Goal: Task Accomplishment & Management: Use online tool/utility

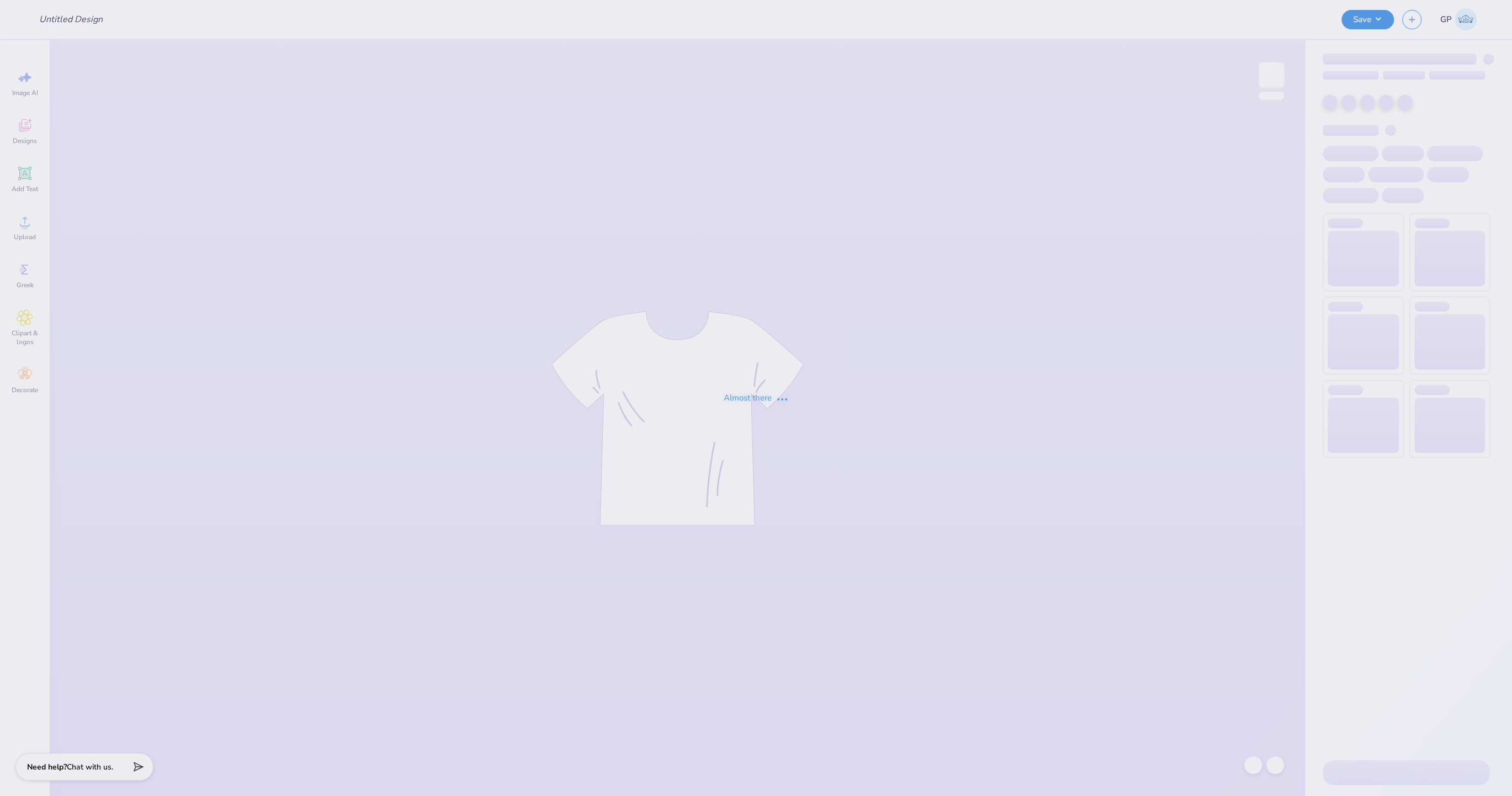
type input "hoco shirts"
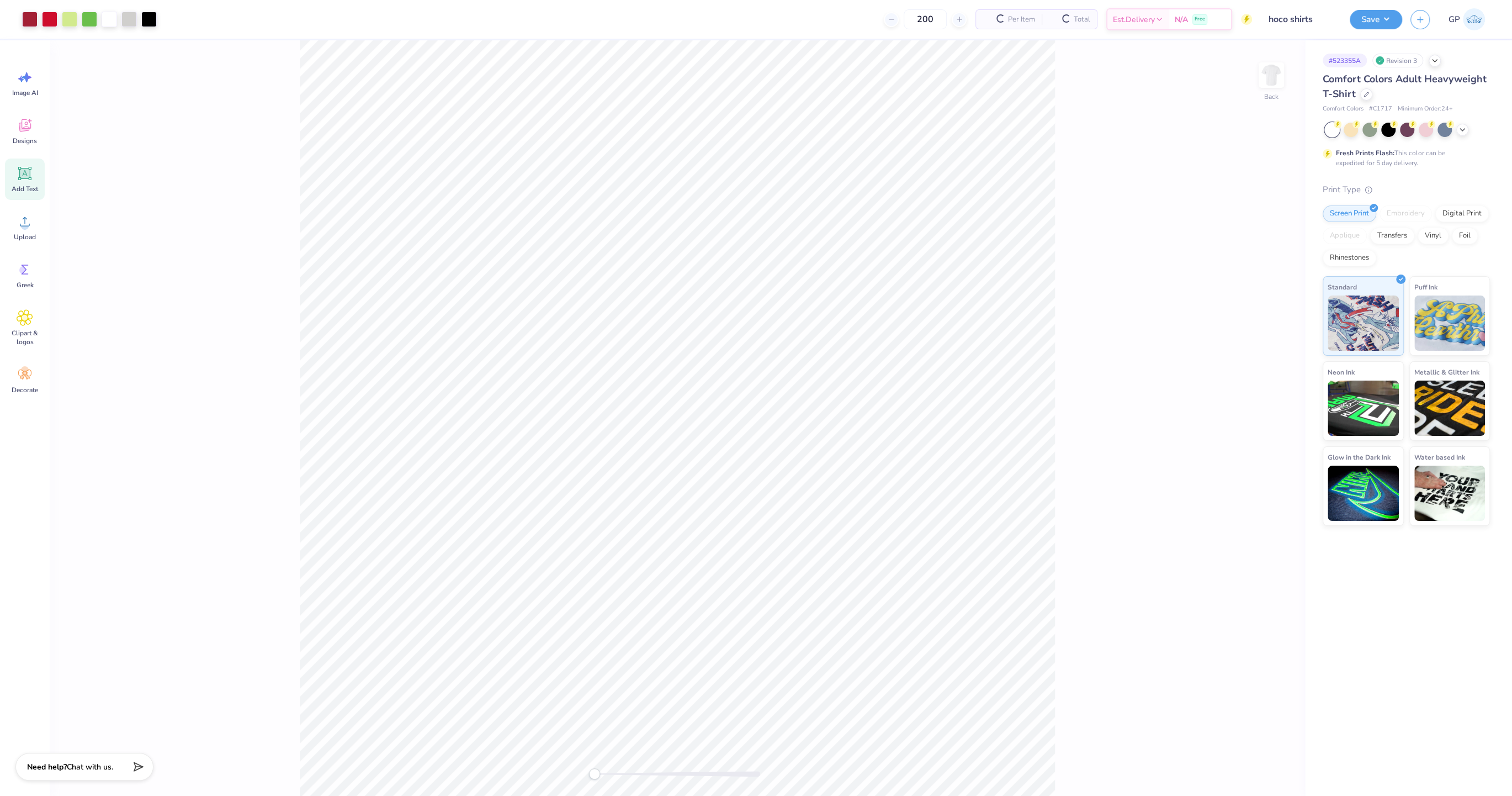
click at [23, 170] on icon at bounding box center [25, 174] width 11 height 11
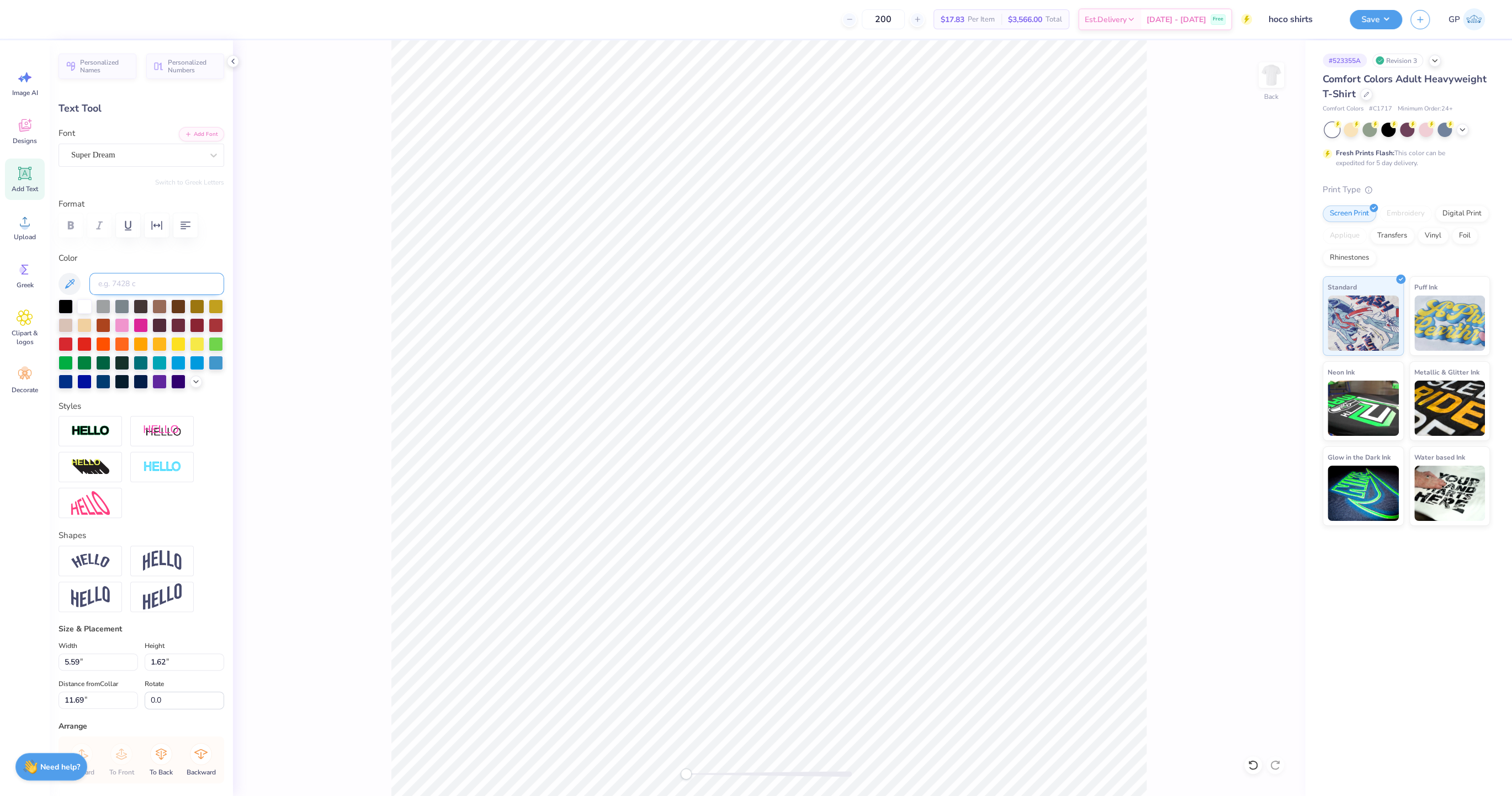
click at [150, 280] on input at bounding box center [156, 283] width 134 height 22
type input "201"
type textarea "OCTOBER 25TH, 2025"
click at [199, 132] on button "Add Font" at bounding box center [201, 134] width 45 height 14
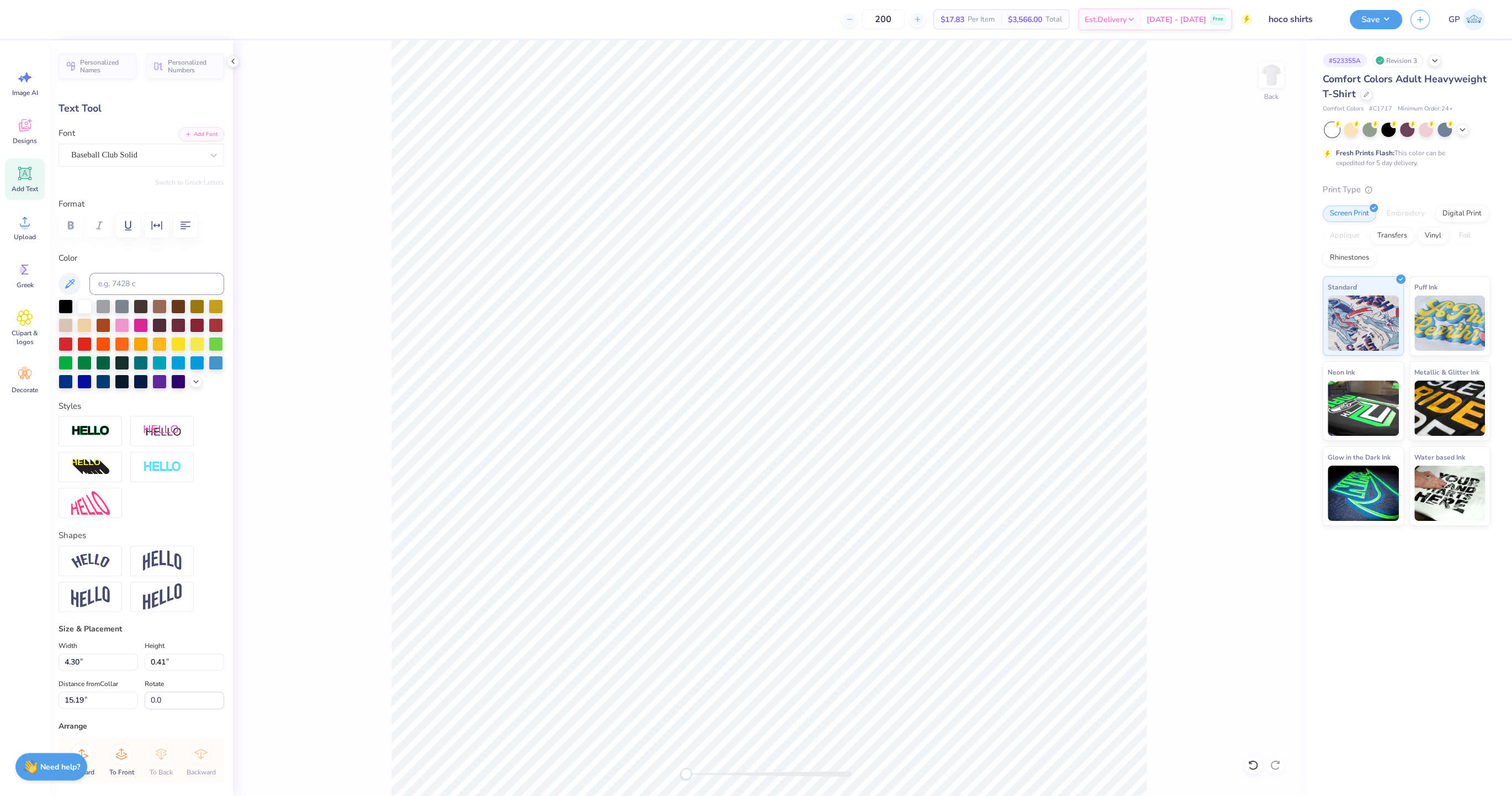
type input "4.30"
type input "0.41"
type input "15.19"
type input "13.03"
type input "1.24"
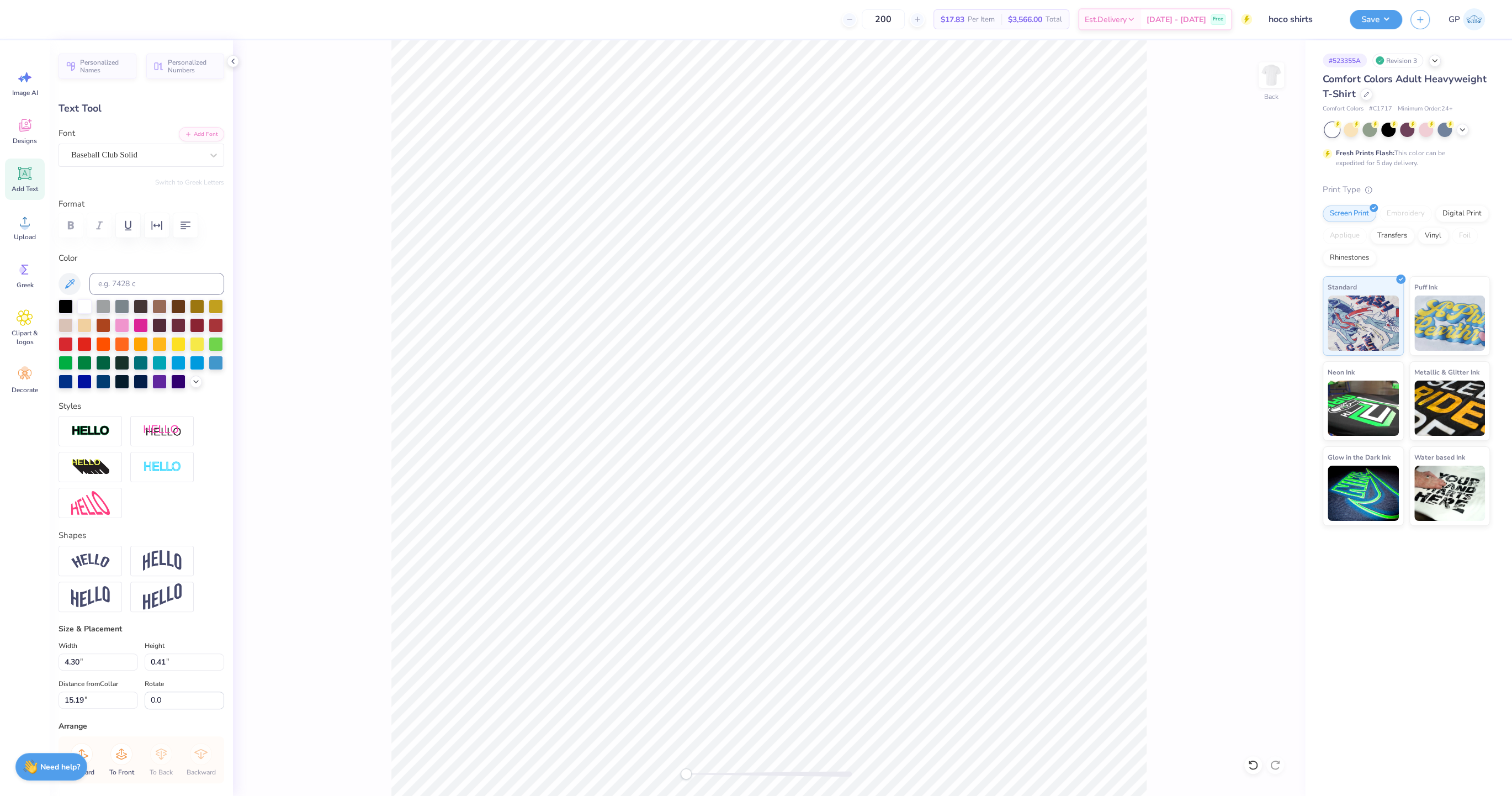
type input "16.37"
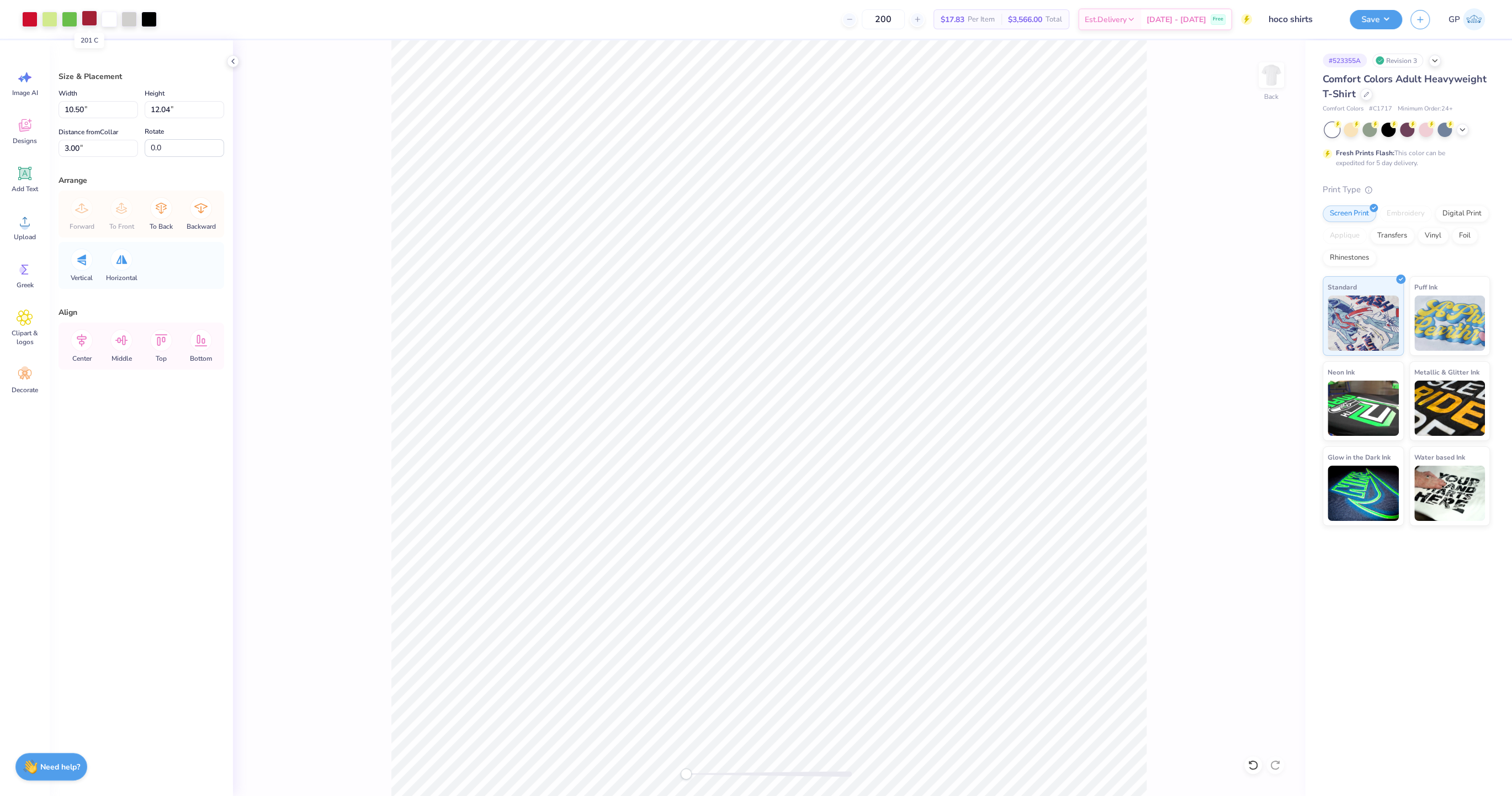
click at [86, 22] on div at bounding box center [89, 18] width 15 height 15
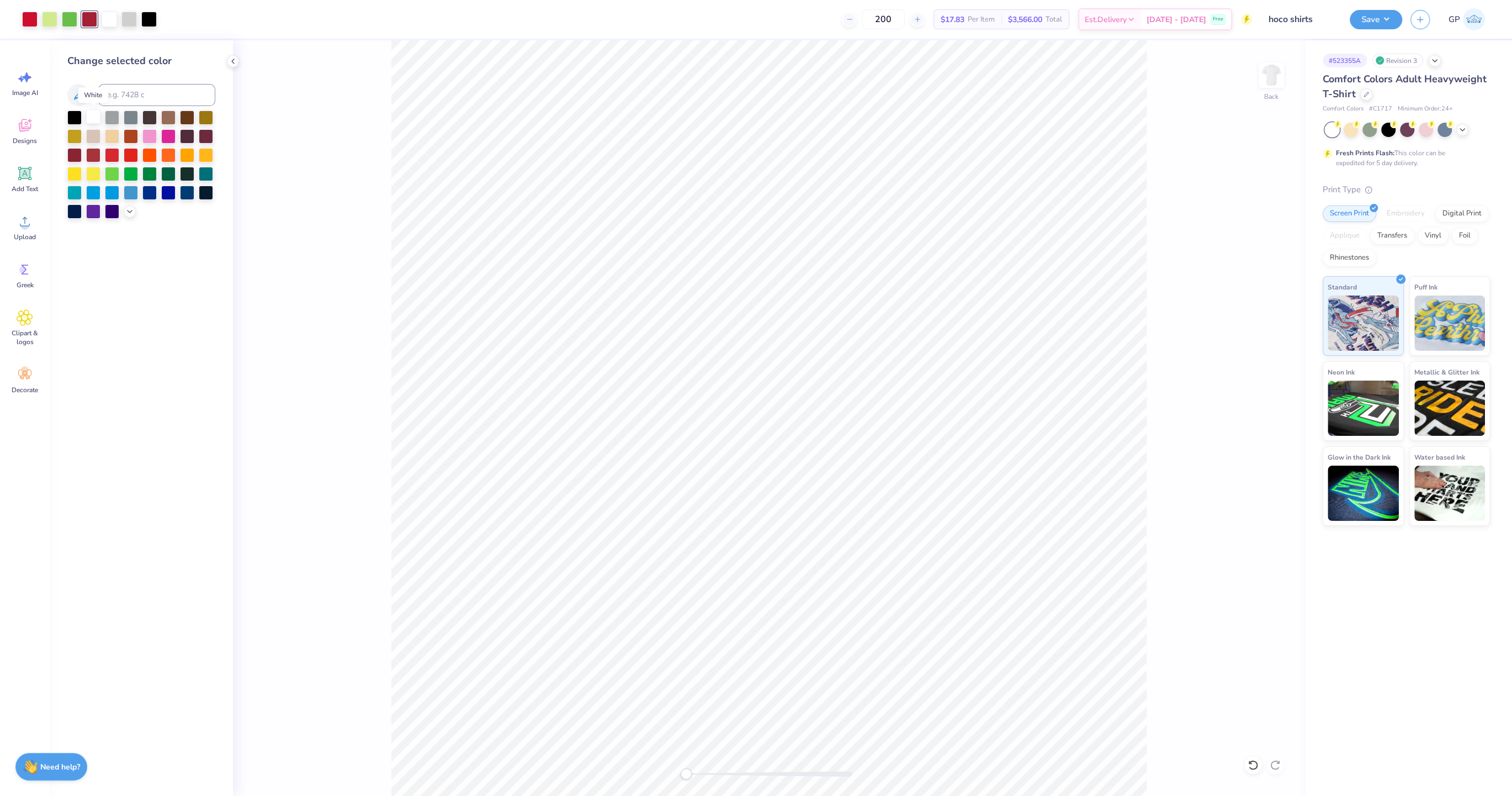
click at [93, 114] on div at bounding box center [93, 116] width 14 height 14
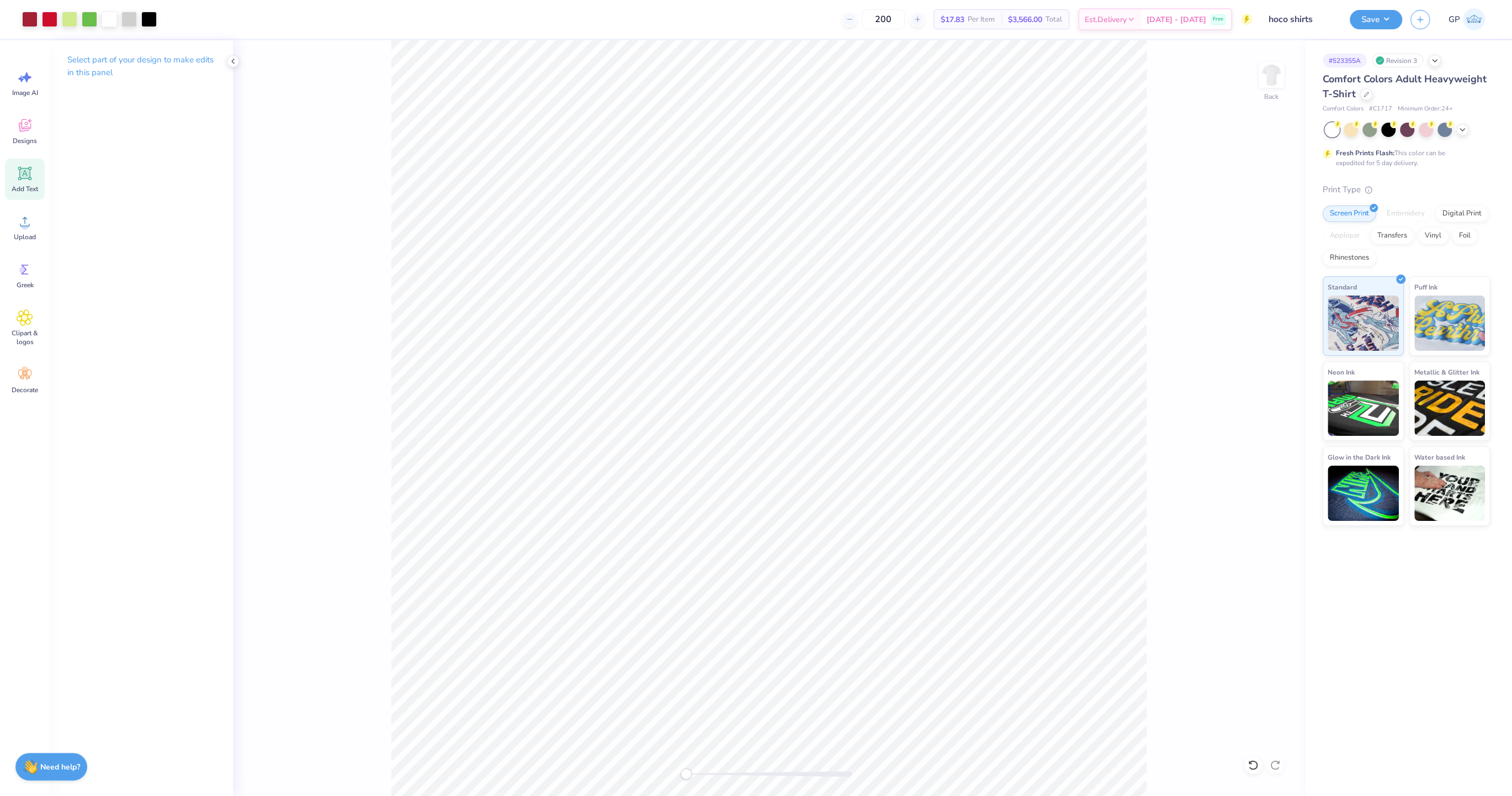
click at [19, 187] on span "Add Text" at bounding box center [24, 189] width 26 height 9
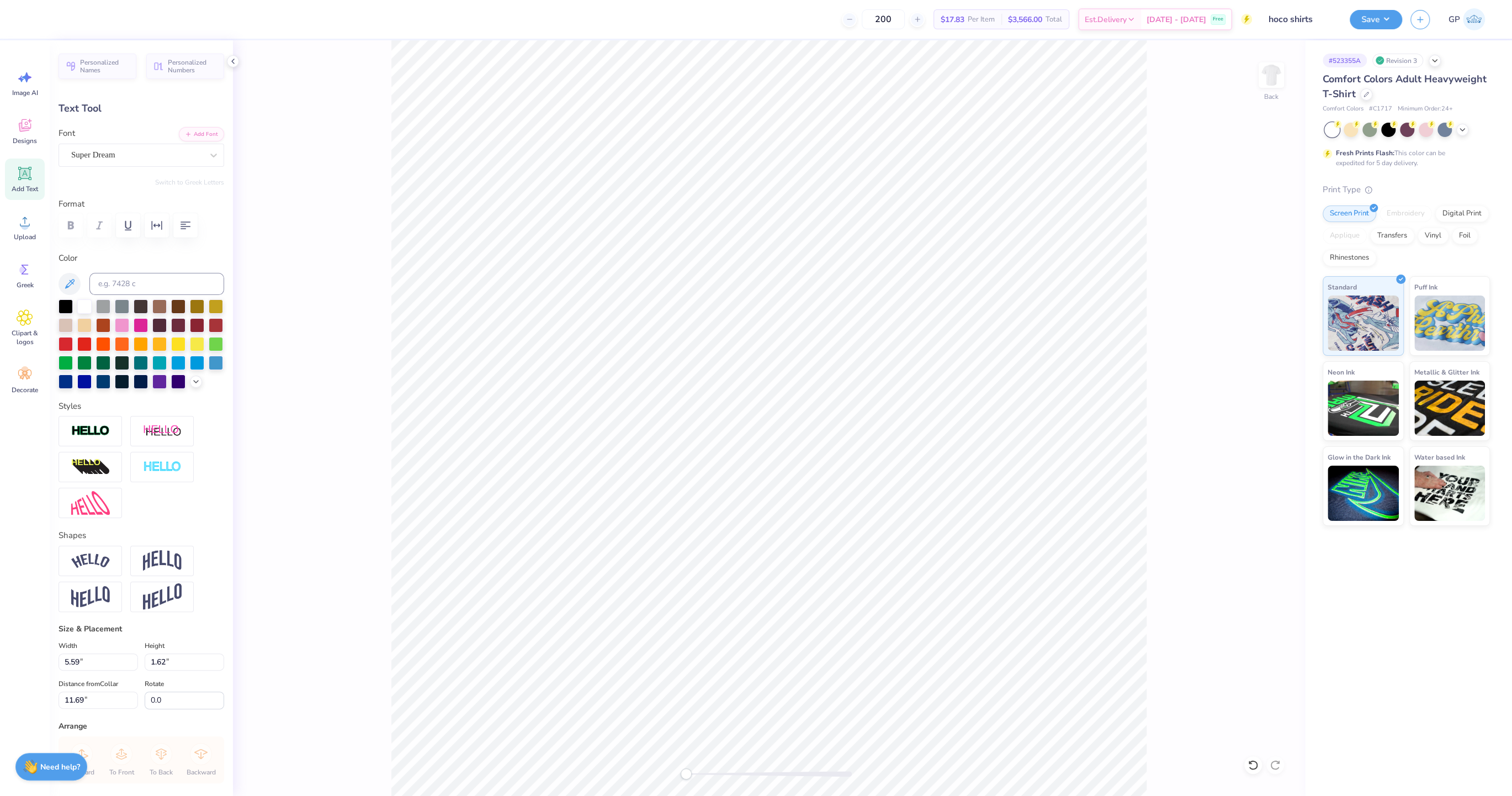
scroll to position [1, 0]
type textarea "2 0"
click at [149, 226] on button "button" at bounding box center [156, 225] width 24 height 24
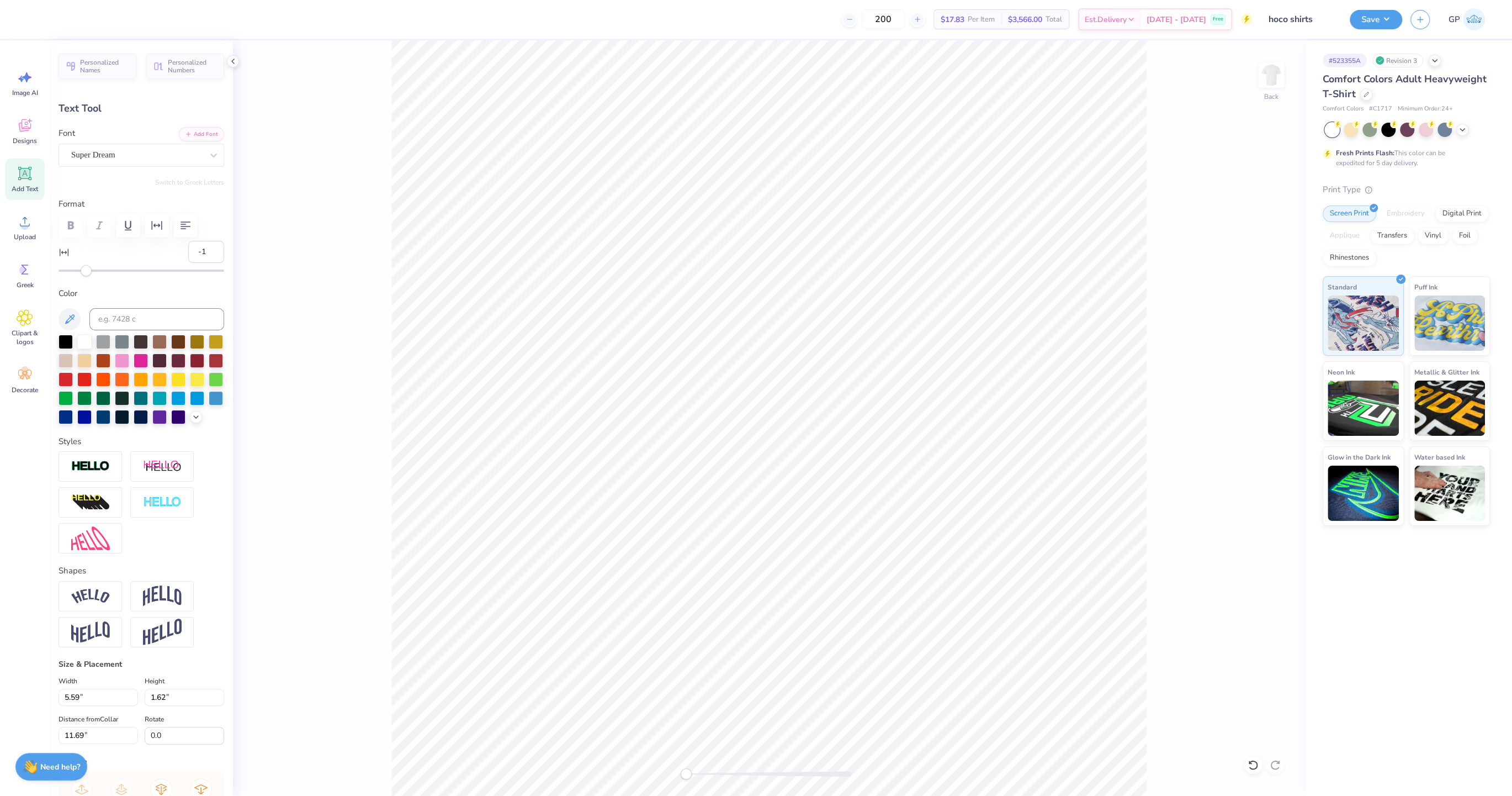
type input "-2"
click at [83, 269] on div "Accessibility label" at bounding box center [83, 271] width 11 height 11
type input "28"
drag, startPoint x: 82, startPoint y: 269, endPoint x: 124, endPoint y: 272, distance: 42.1
click at [124, 272] on div "Accessibility label" at bounding box center [124, 271] width 11 height 11
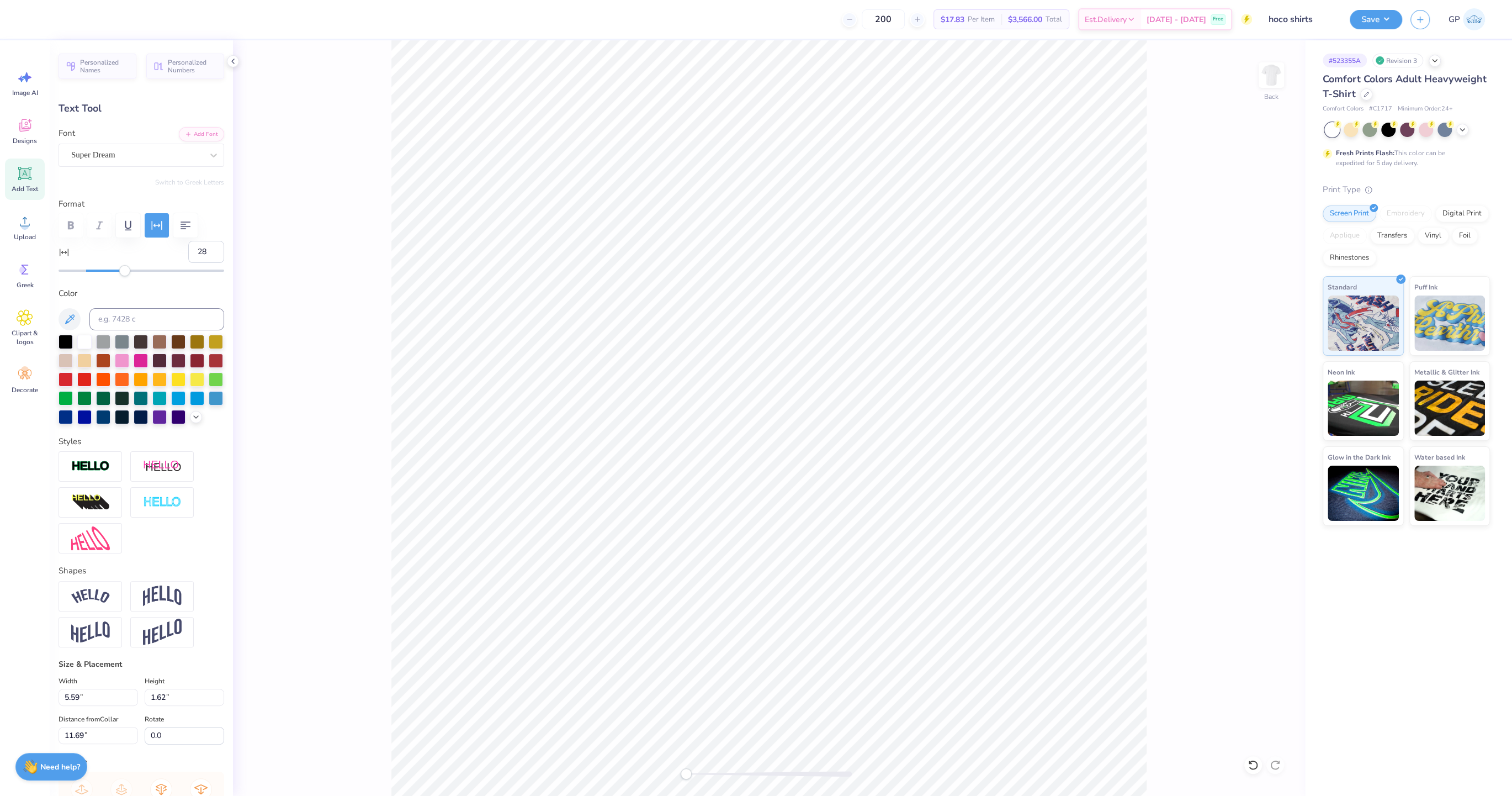
type input "-6"
click at [78, 271] on div at bounding box center [142, 271] width 166 height 2
type input "-1"
click at [85, 270] on div at bounding box center [142, 271] width 166 height 2
drag, startPoint x: 214, startPoint y: 253, endPoint x: 199, endPoint y: 255, distance: 15.1
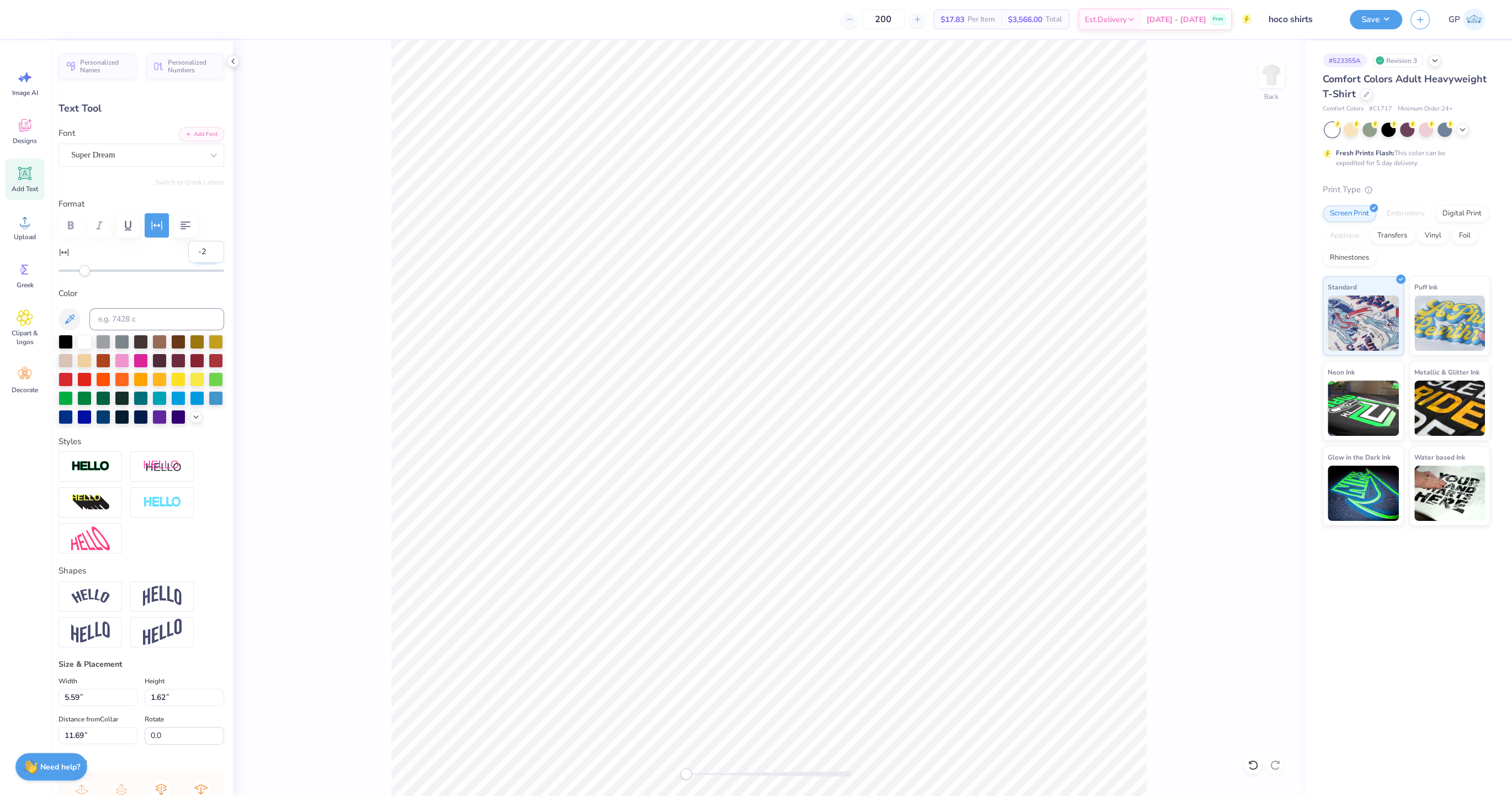
click at [199, 255] on input "-2" at bounding box center [207, 252] width 36 height 22
click at [203, 249] on input "-2" at bounding box center [207, 252] width 36 height 22
type input "0"
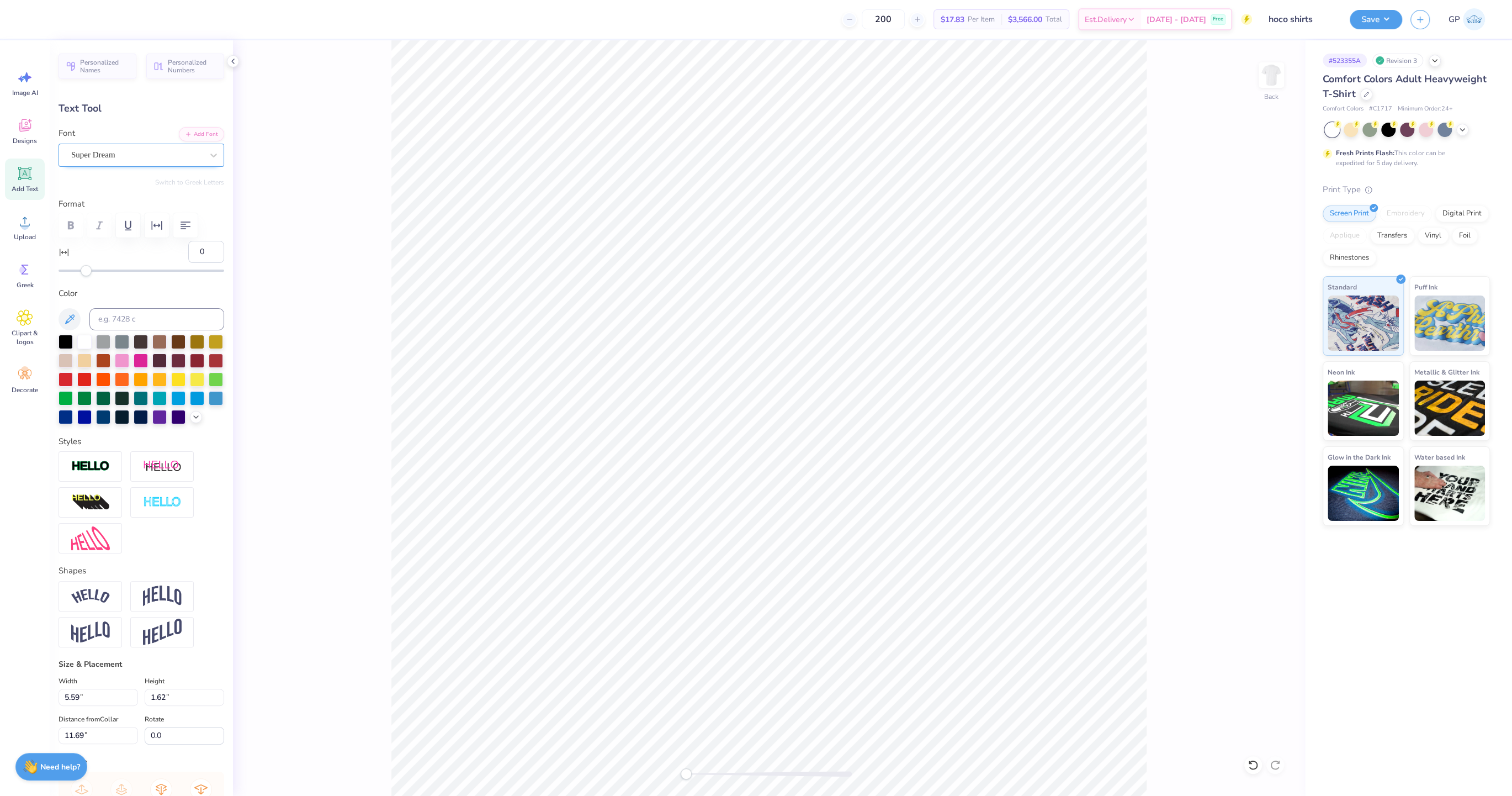
click at [176, 151] on div "Super Dream" at bounding box center [137, 154] width 134 height 17
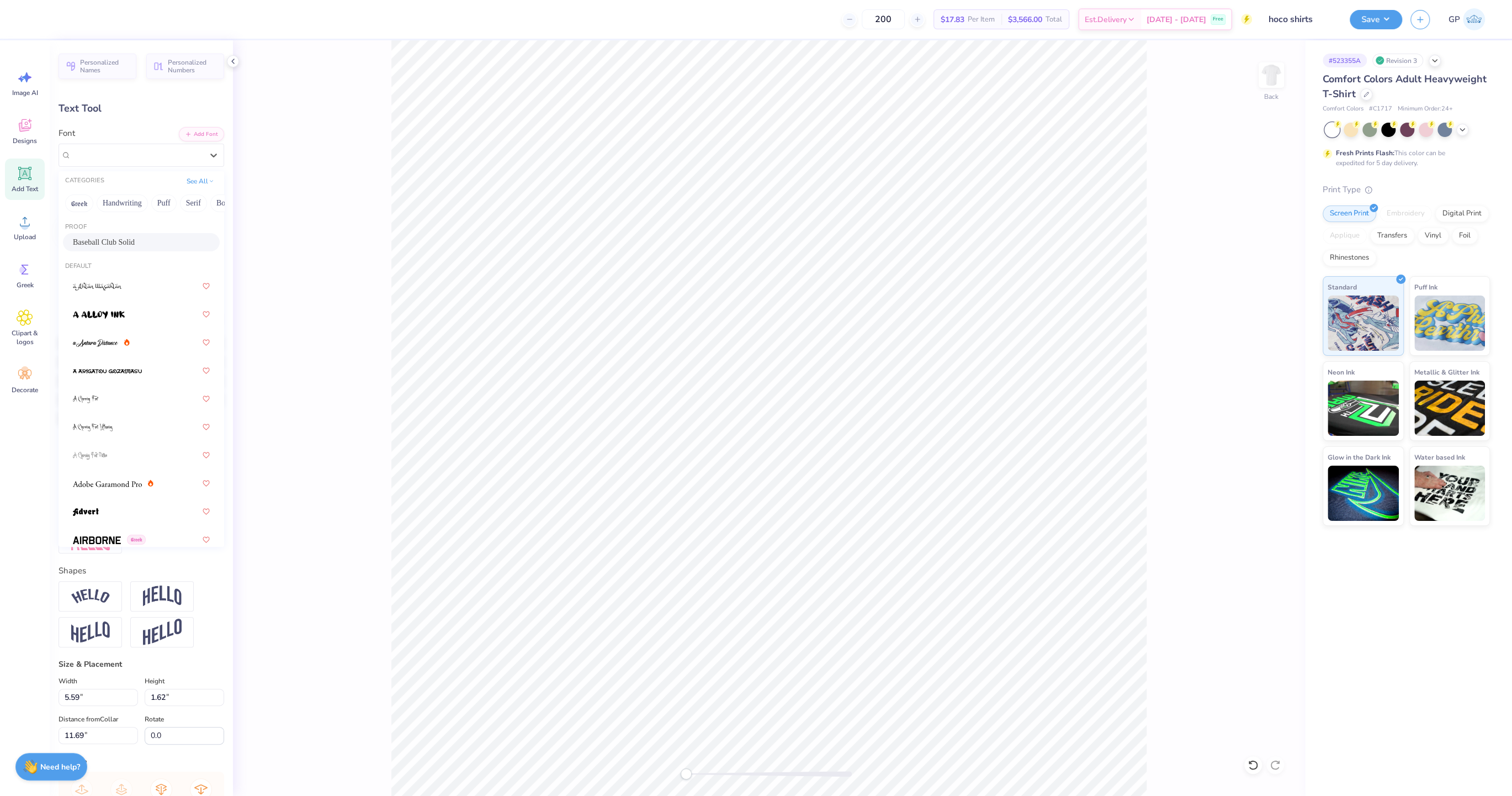
click at [134, 237] on span "Baseball Club Solid" at bounding box center [104, 242] width 62 height 12
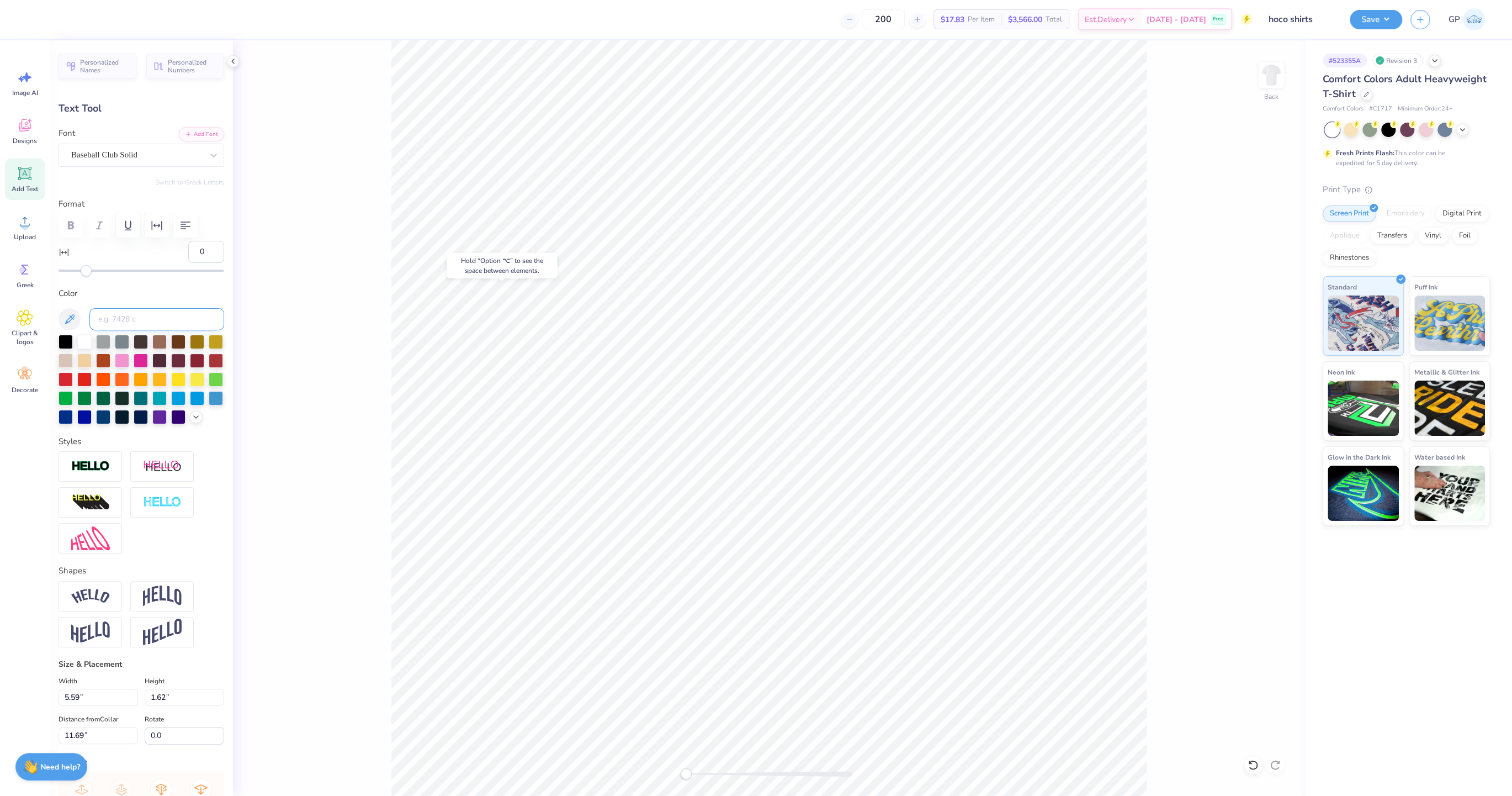
click at [128, 312] on input at bounding box center [156, 319] width 134 height 22
type input "201"
type input "0.72"
type input "2.79"
type input "6.24"
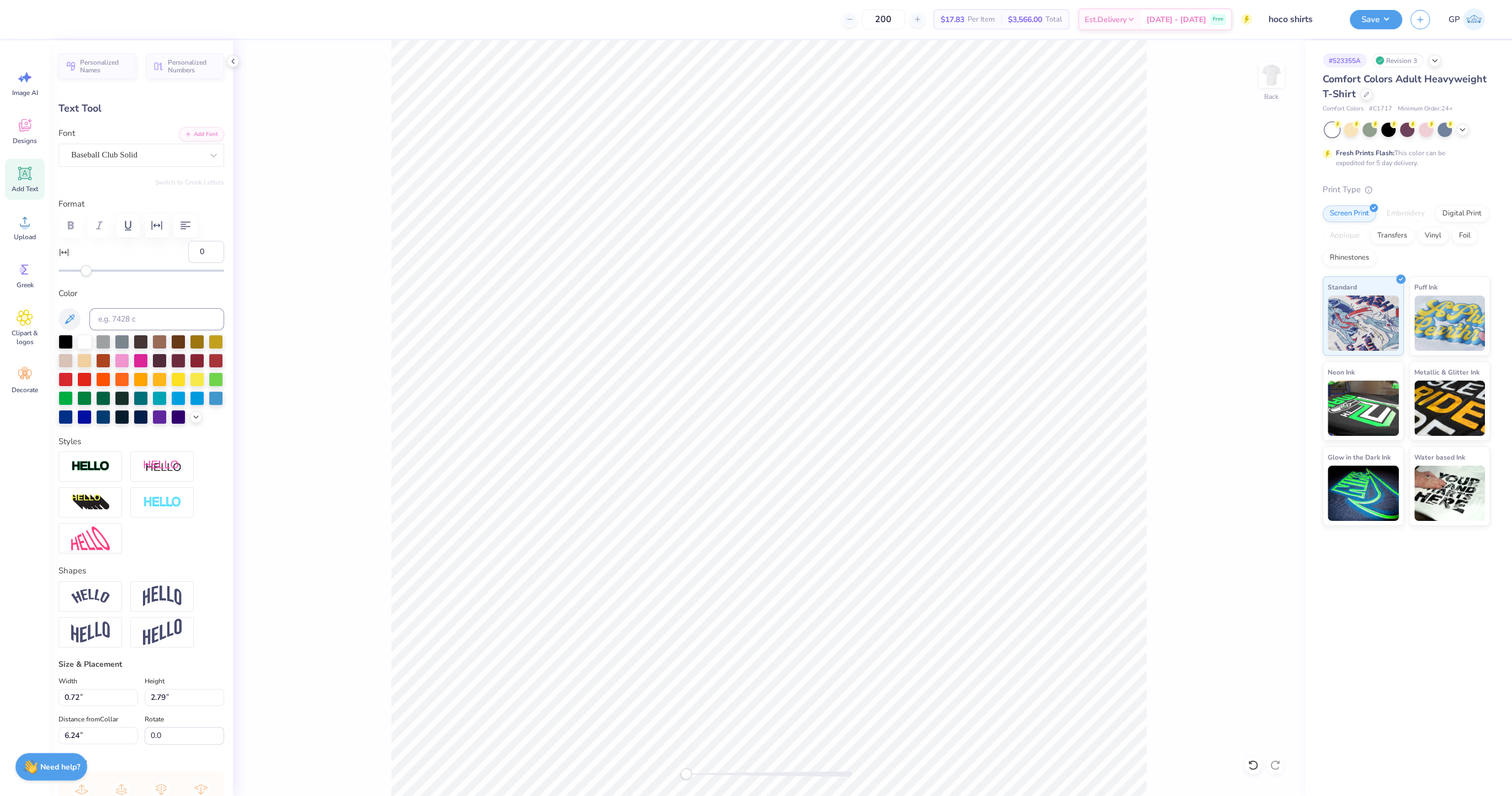
type textarea "2"
click at [30, 219] on icon at bounding box center [24, 221] width 16 height 16
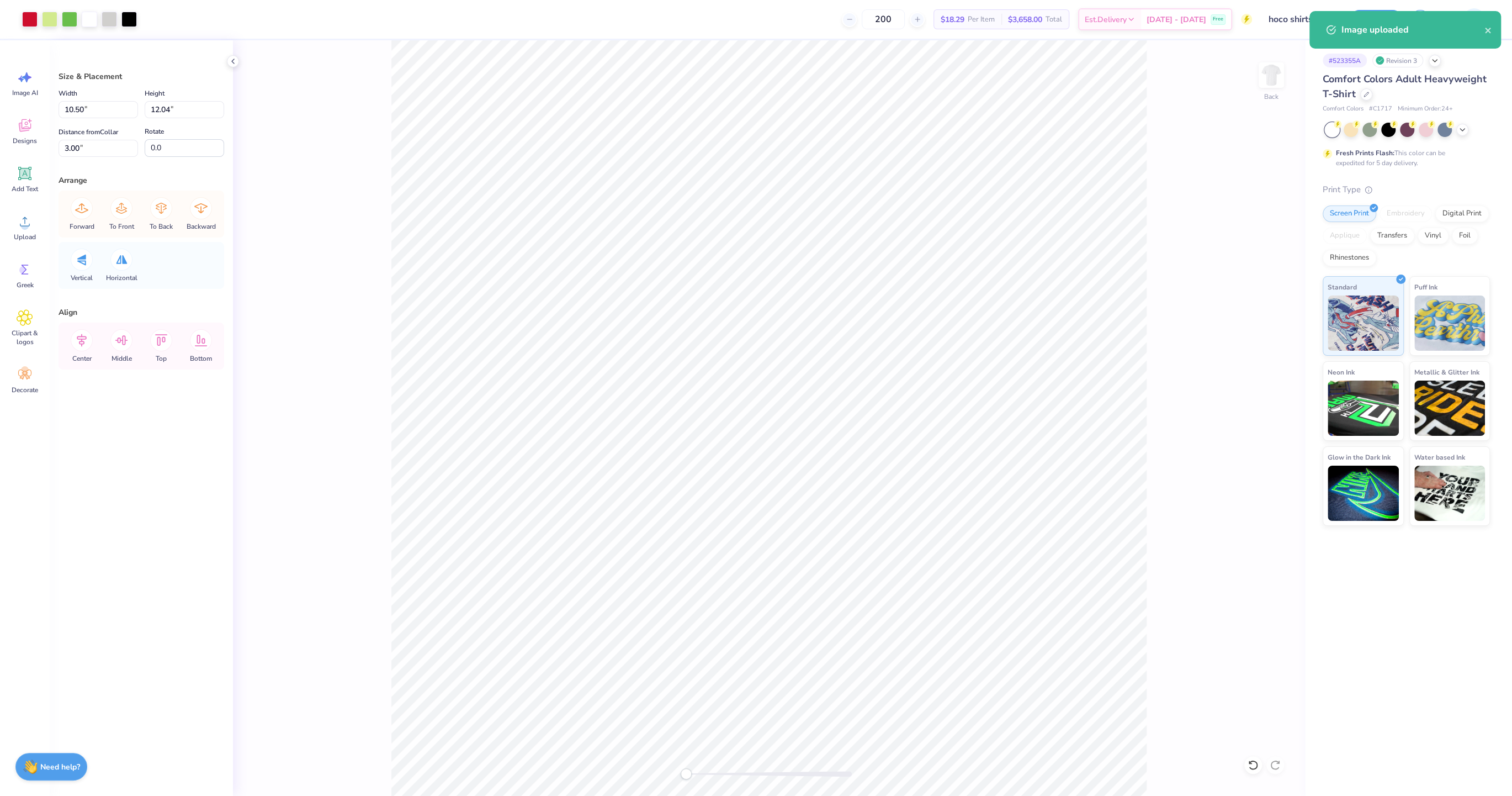
type input "10.50"
type input "12.04"
type input "3.00"
type input "11.34"
type input "13.08"
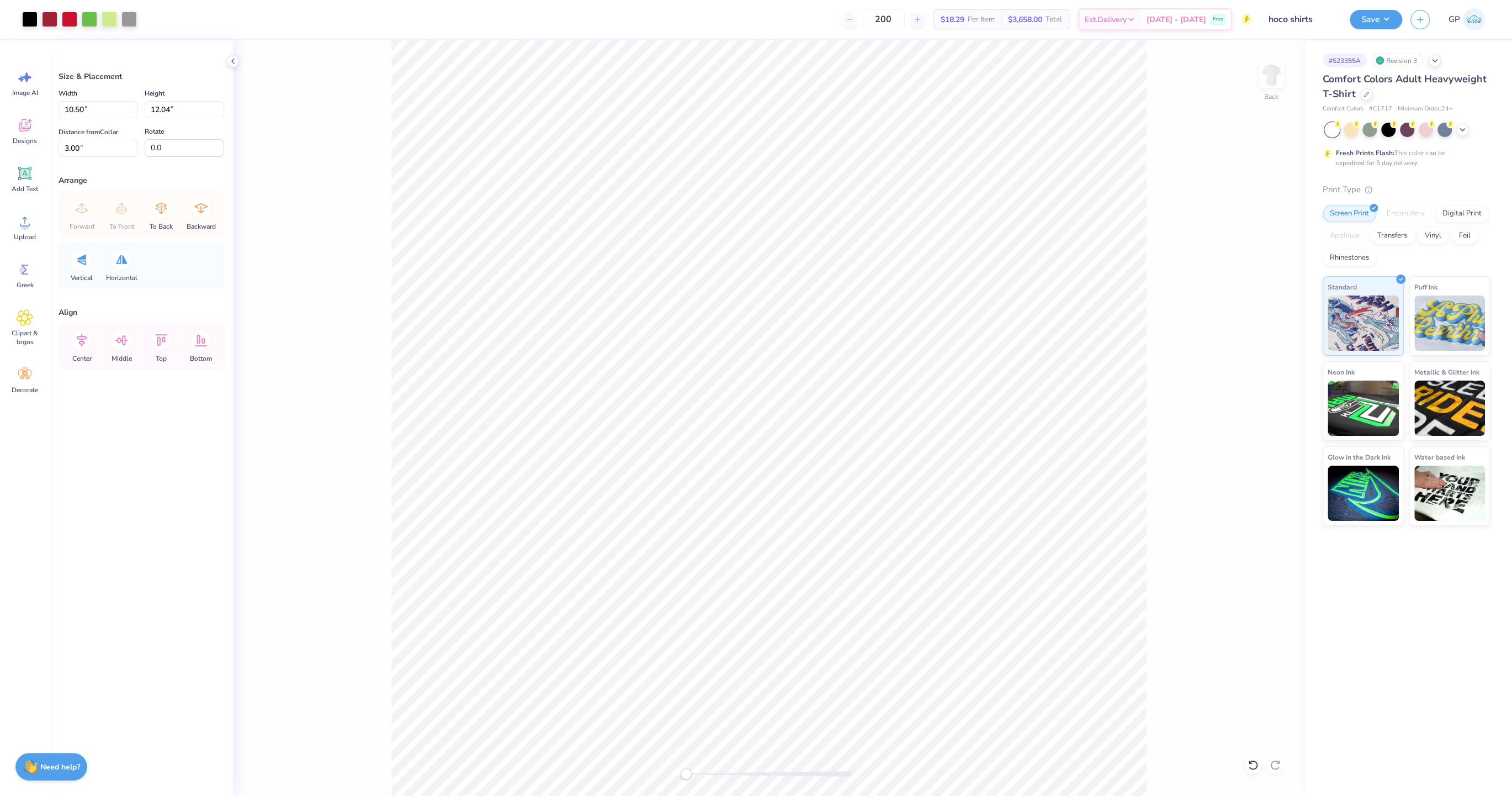
type input "5.96"
click at [93, 106] on input "11.34" at bounding box center [98, 109] width 79 height 17
type input "10.50"
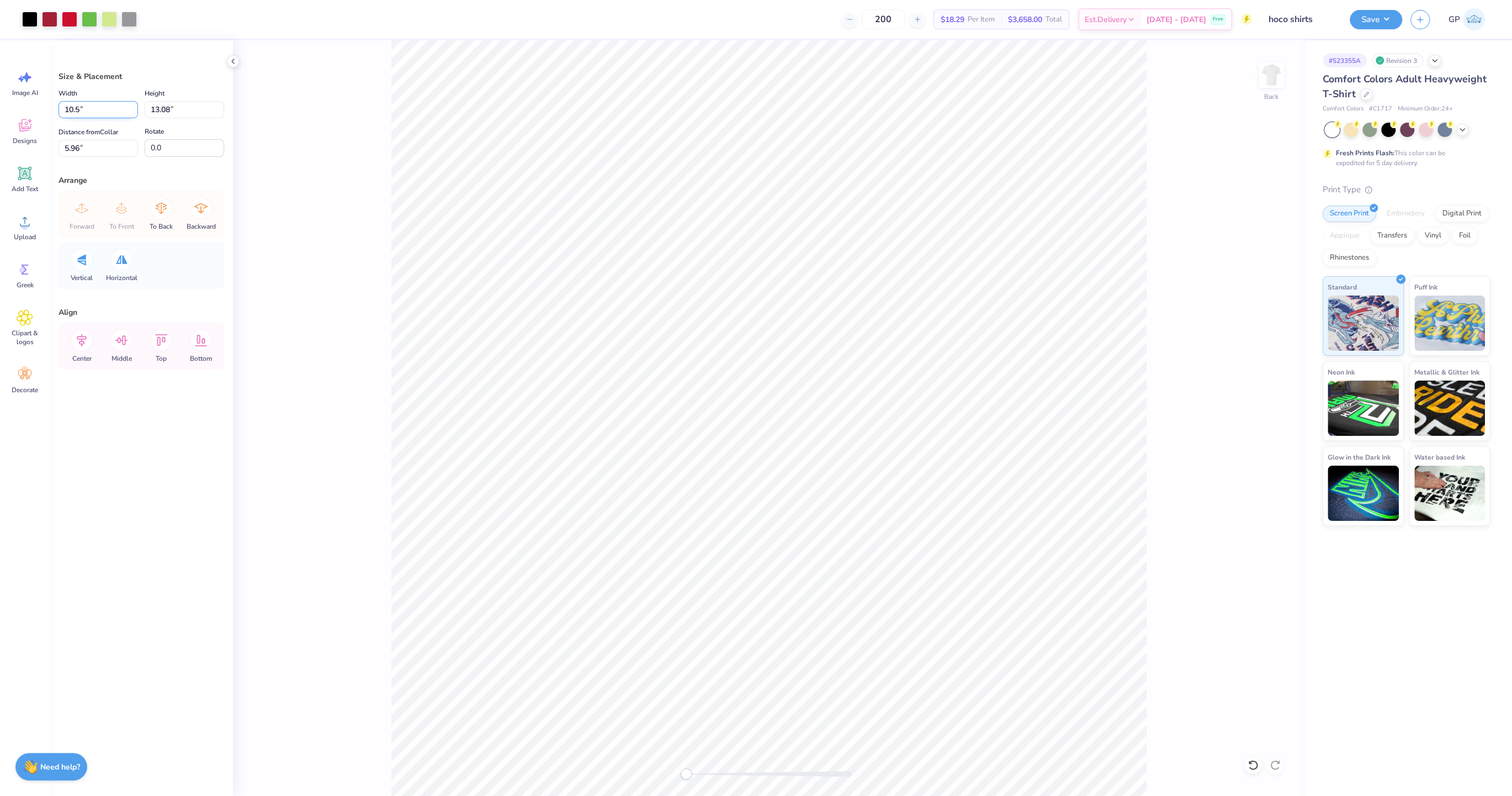
type input "12.11"
click at [718, 773] on div at bounding box center [770, 773] width 166 height 5
drag, startPoint x: 713, startPoint y: 777, endPoint x: 696, endPoint y: 776, distance: 17.0
click at [705, 776] on div "Accessibility label" at bounding box center [711, 773] width 11 height 11
click at [785, 679] on li "Send to Back" at bounding box center [794, 680] width 87 height 22
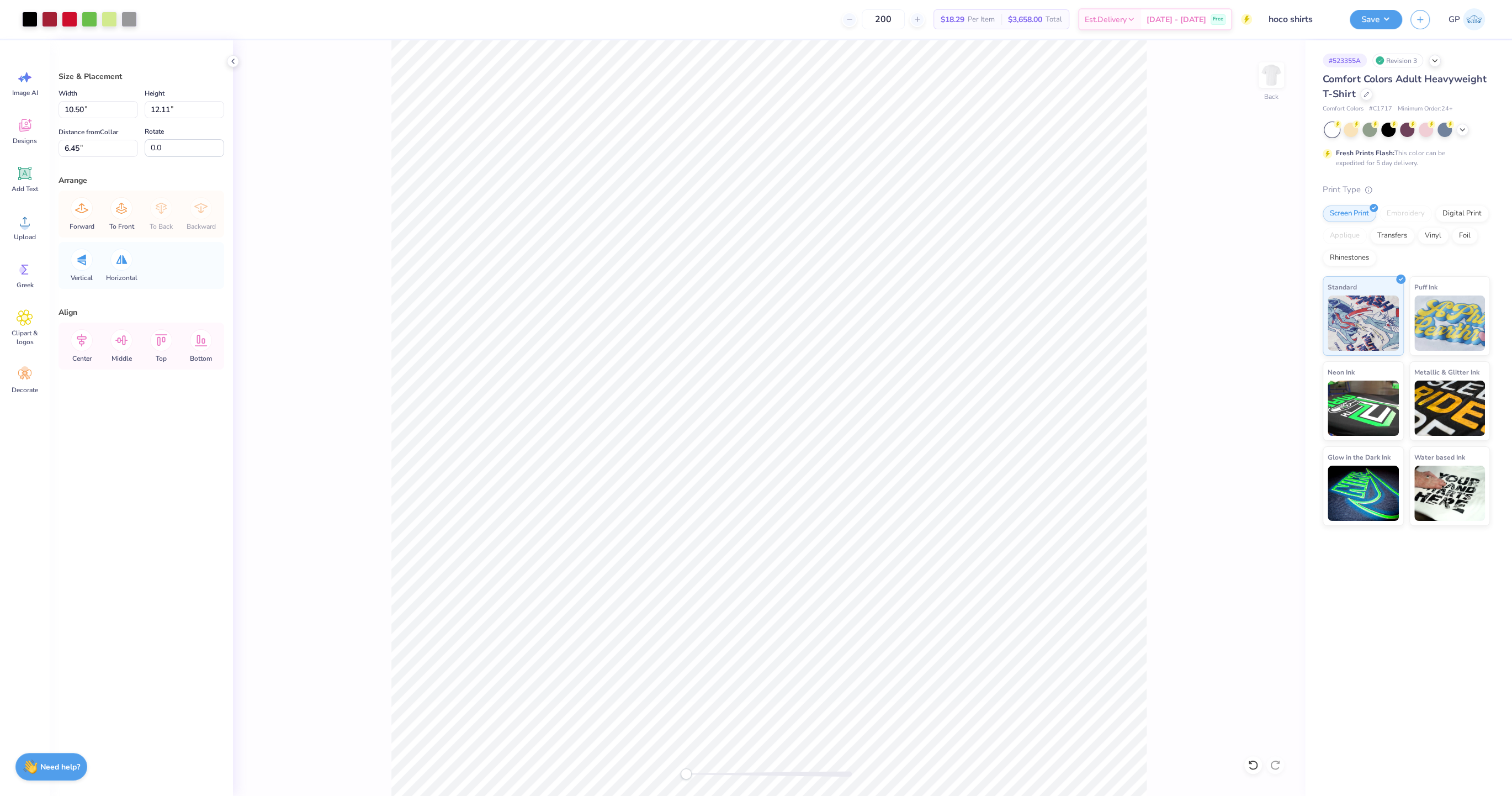
type input "3.00"
type input "12.04"
click at [85, 339] on icon at bounding box center [81, 340] width 22 height 22
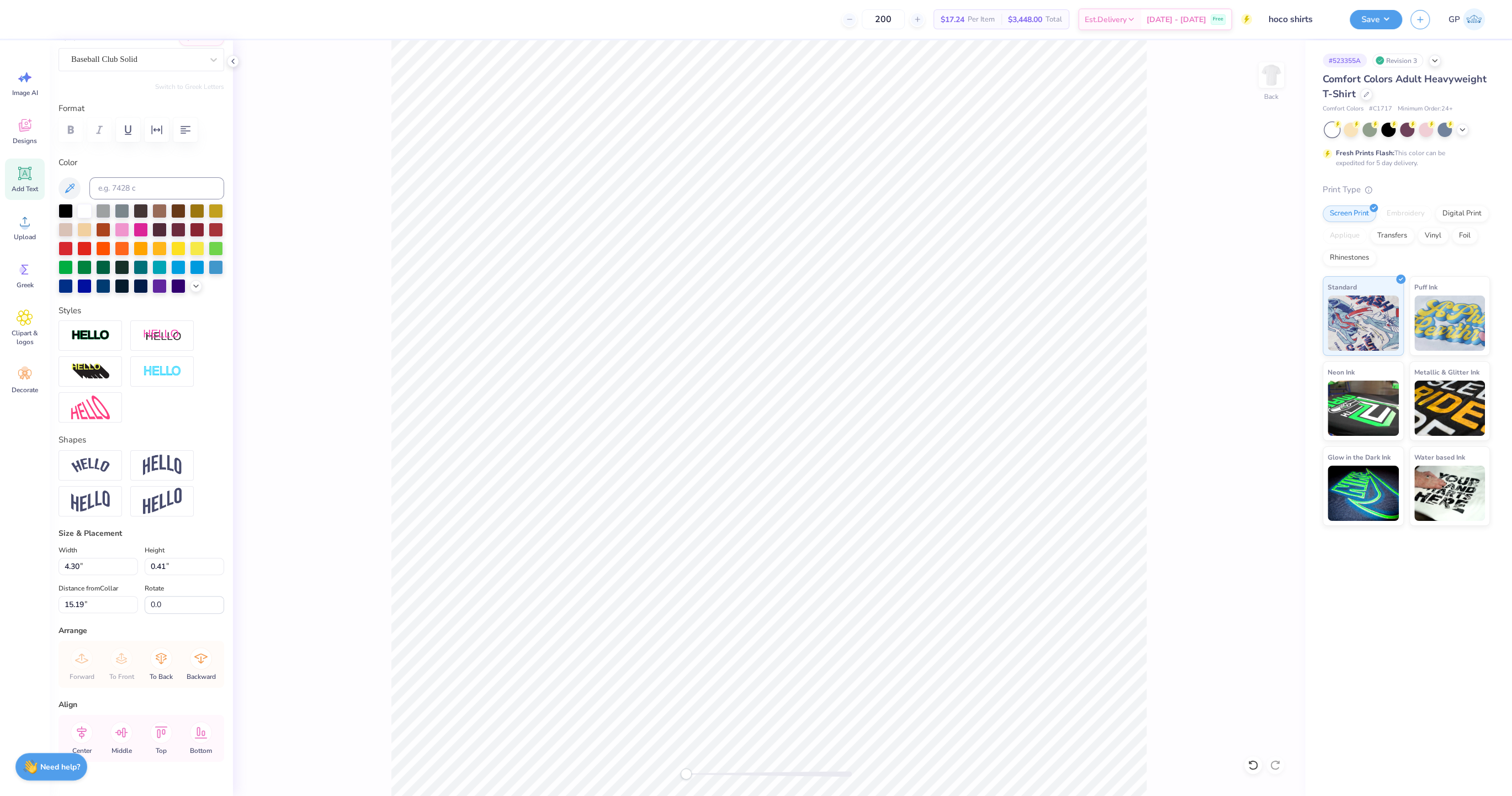
scroll to position [115, 0]
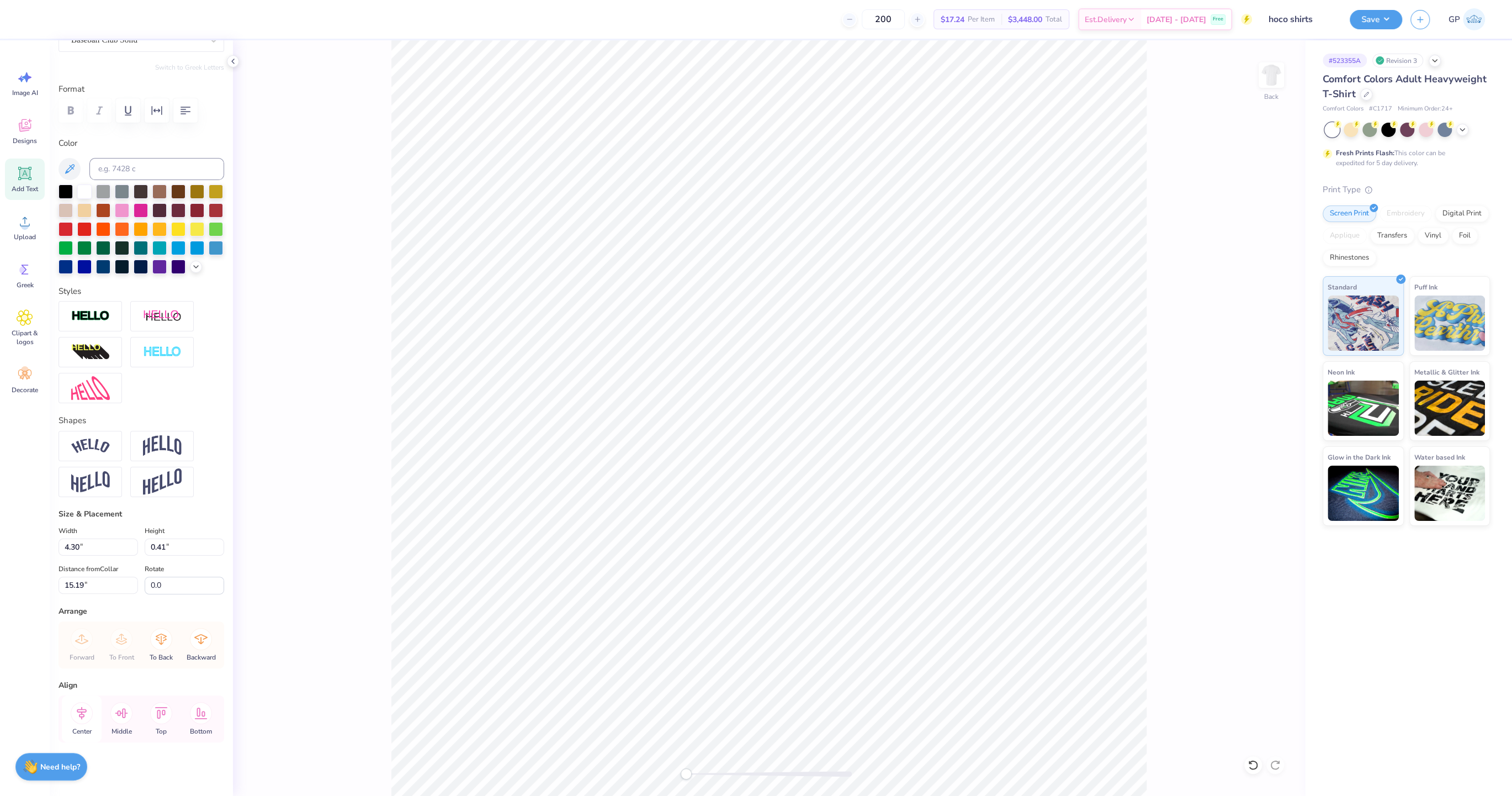
click at [85, 717] on icon at bounding box center [81, 713] width 22 height 22
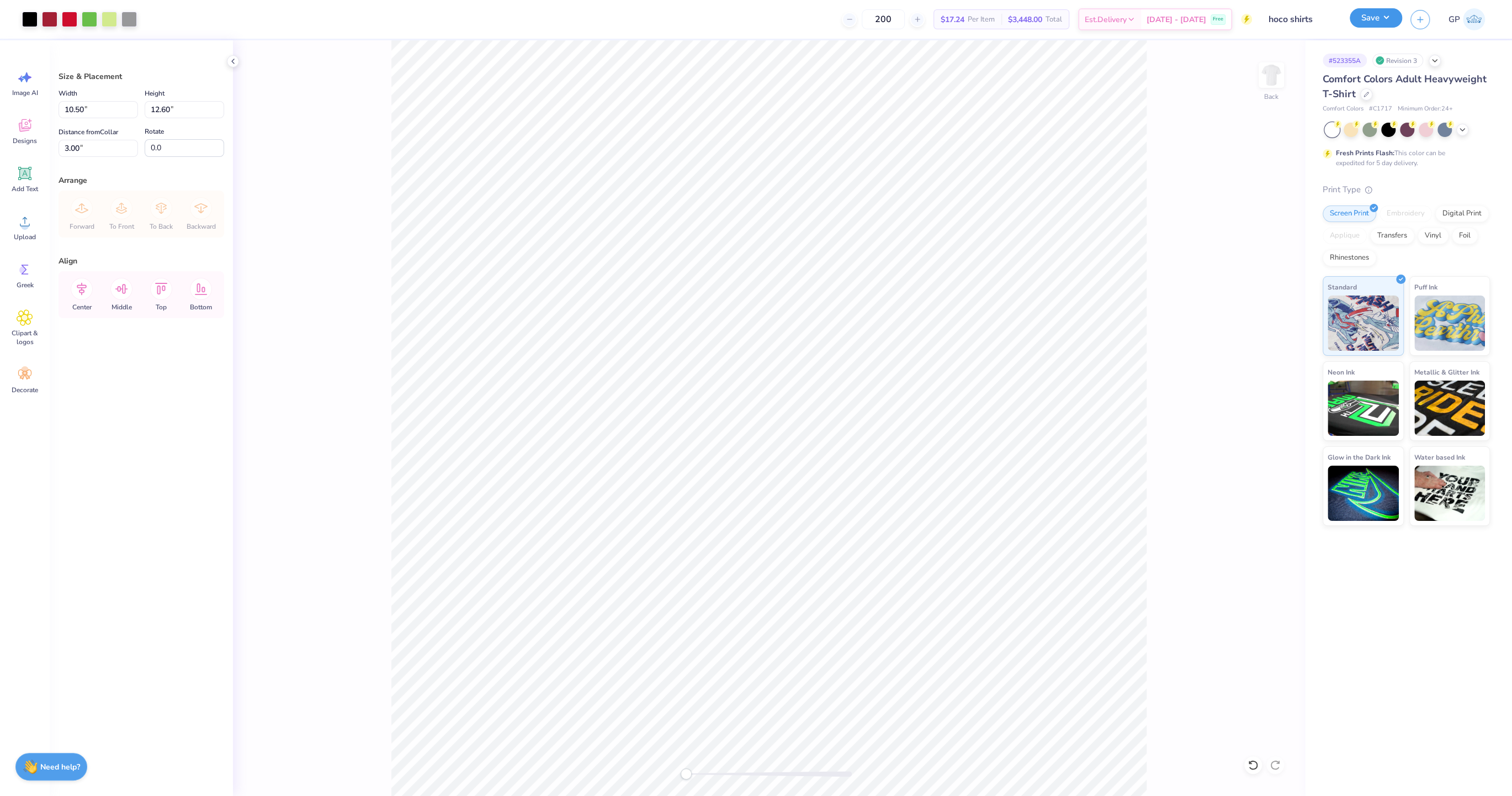
click at [1371, 22] on button "Save" at bounding box center [1376, 17] width 52 height 19
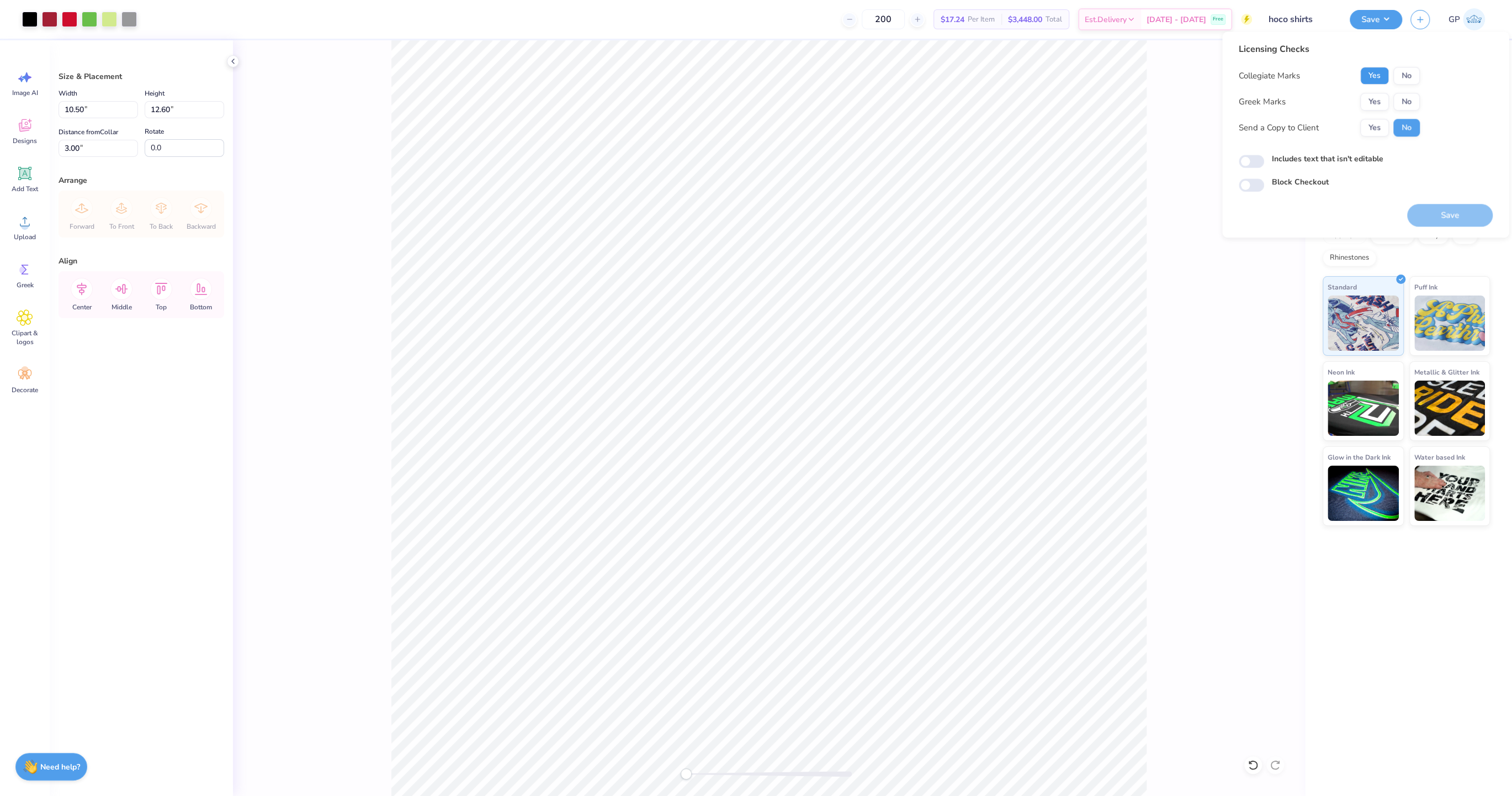
click at [1386, 79] on button "Yes" at bounding box center [1375, 76] width 29 height 18
click at [1376, 105] on button "Yes" at bounding box center [1375, 102] width 29 height 18
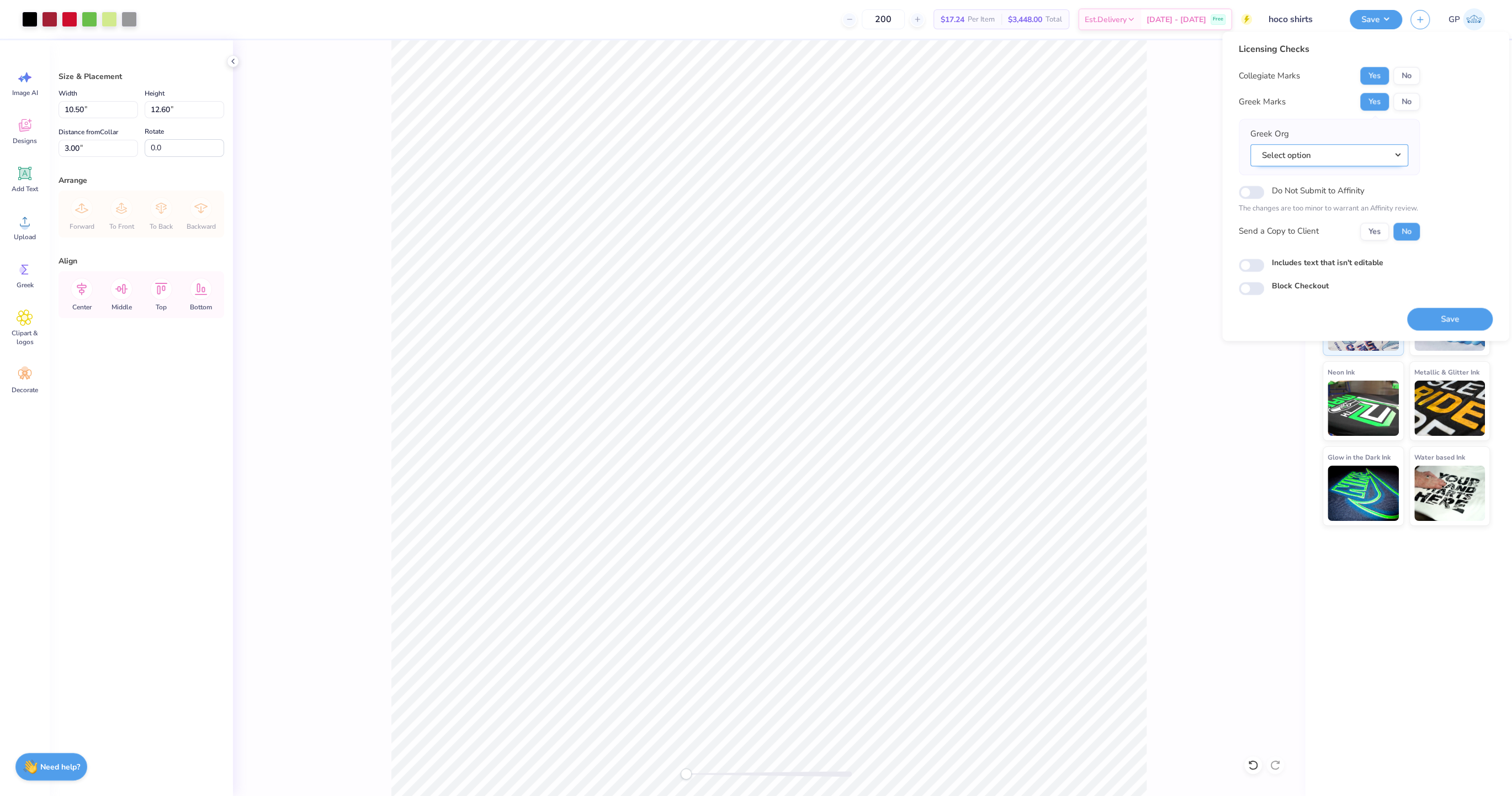
click at [1342, 157] on button "Select option" at bounding box center [1329, 155] width 158 height 23
click at [1284, 224] on link "Delta Zeta" at bounding box center [1329, 222] width 149 height 18
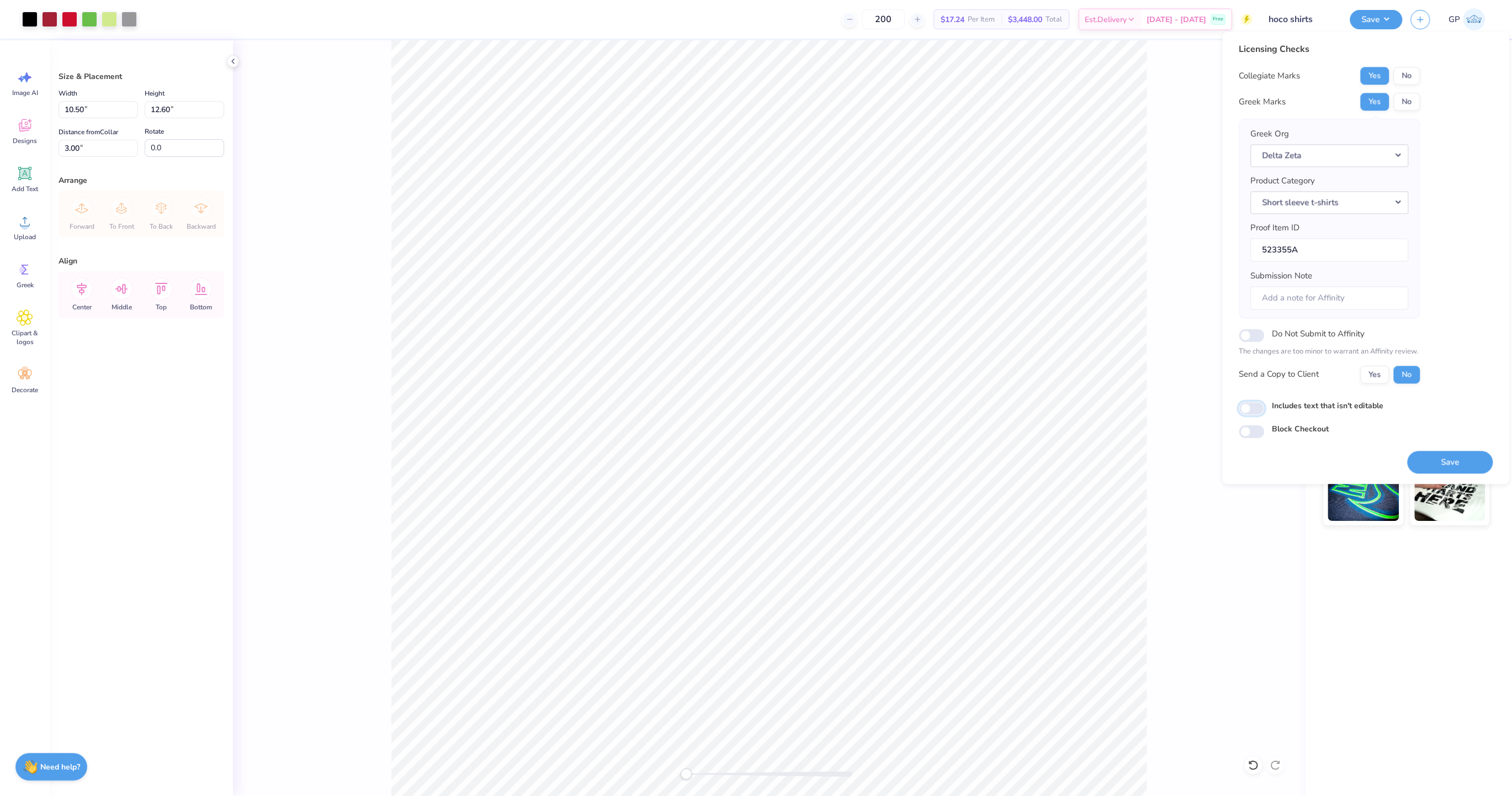
click at [1255, 410] on input "Includes text that isn't editable" at bounding box center [1251, 408] width 25 height 14
checkbox input "true"
click at [1456, 458] on button "Save" at bounding box center [1450, 461] width 86 height 23
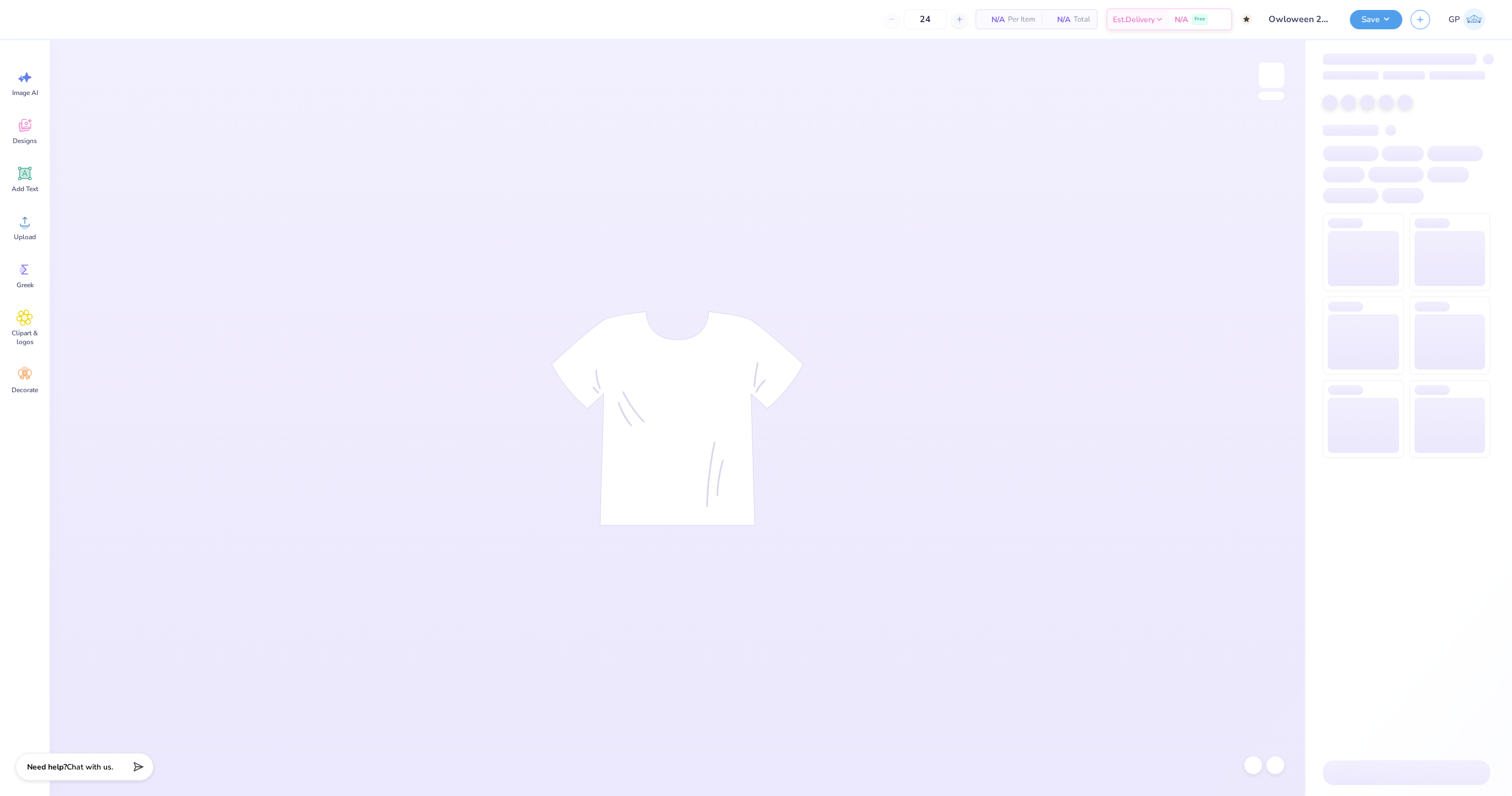
type input "50"
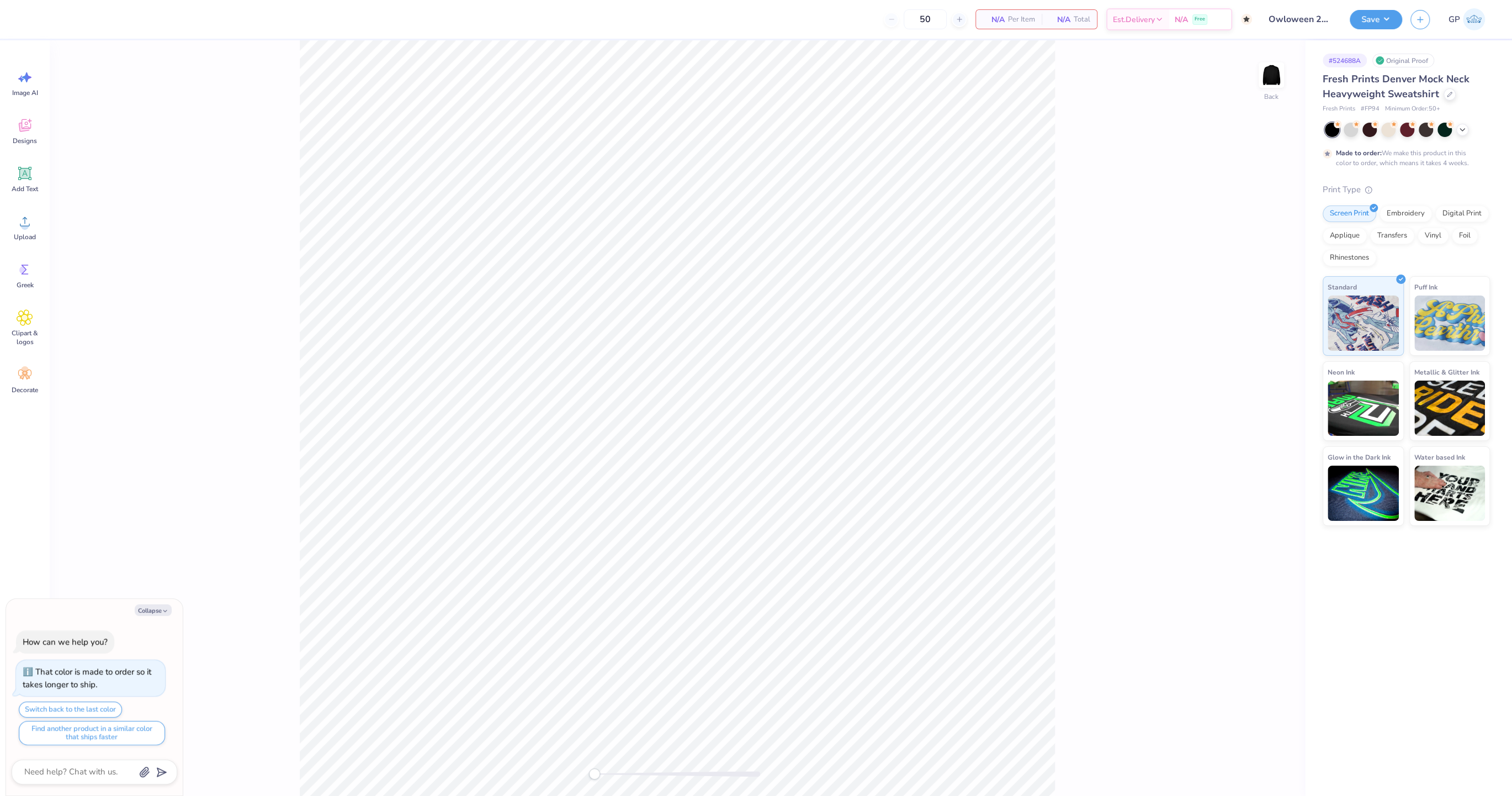
type textarea "x"
